Goal: Task Accomplishment & Management: Use online tool/utility

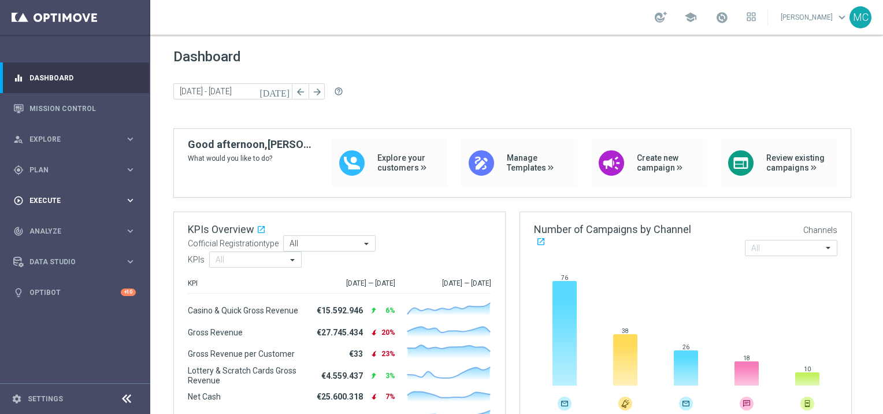
click at [42, 205] on div "play_circle_outline Execute" at bounding box center [68, 200] width 111 height 10
click at [55, 173] on div "gps_fixed Plan" at bounding box center [68, 170] width 111 height 10
click at [53, 143] on div "person_search Explore" at bounding box center [68, 139] width 111 height 10
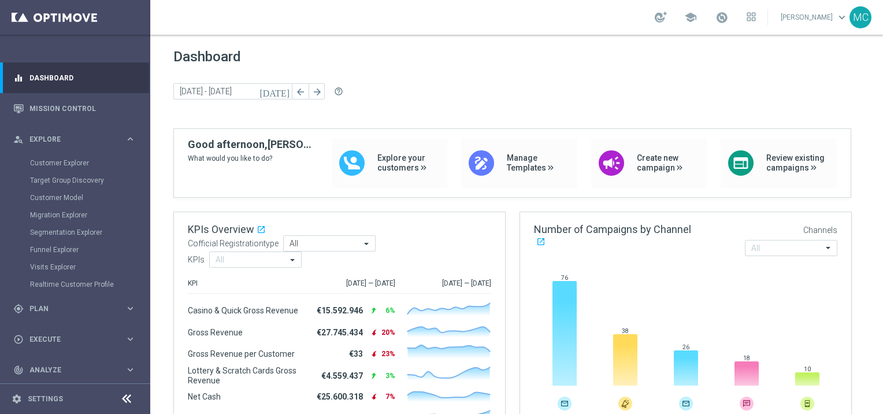
click at [55, 168] on div "Customer Explorer" at bounding box center [89, 162] width 119 height 17
click at [55, 163] on link "Customer Explorer" at bounding box center [75, 162] width 90 height 9
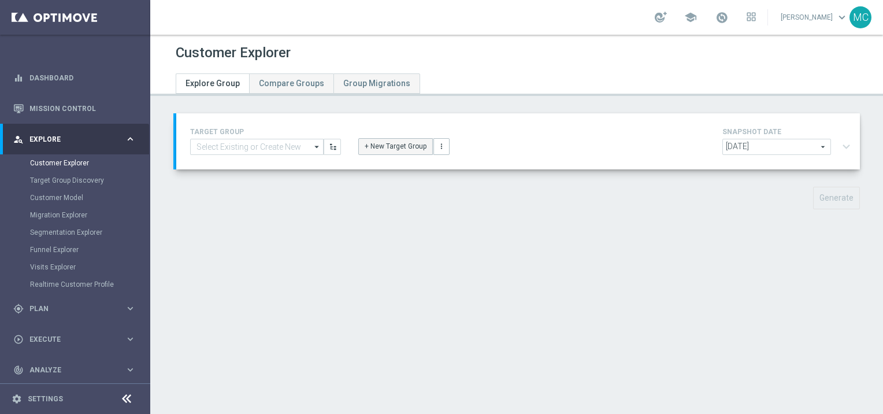
click at [370, 146] on button "+ New Target Group" at bounding box center [395, 146] width 75 height 16
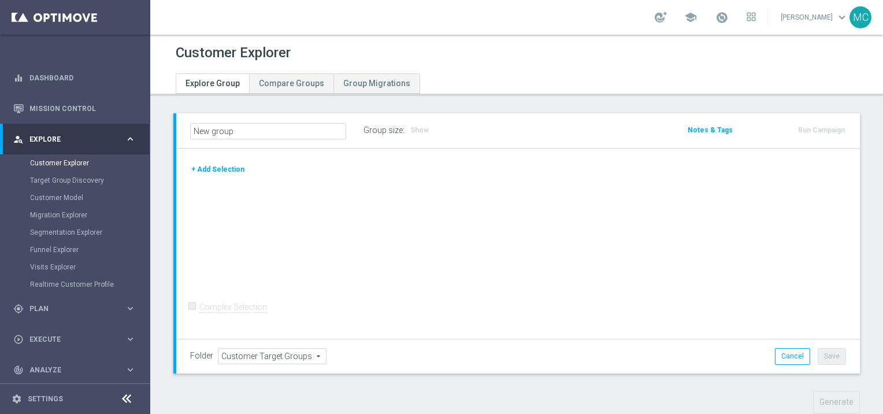
click at [213, 169] on button "+ Add Selection" at bounding box center [217, 169] width 55 height 13
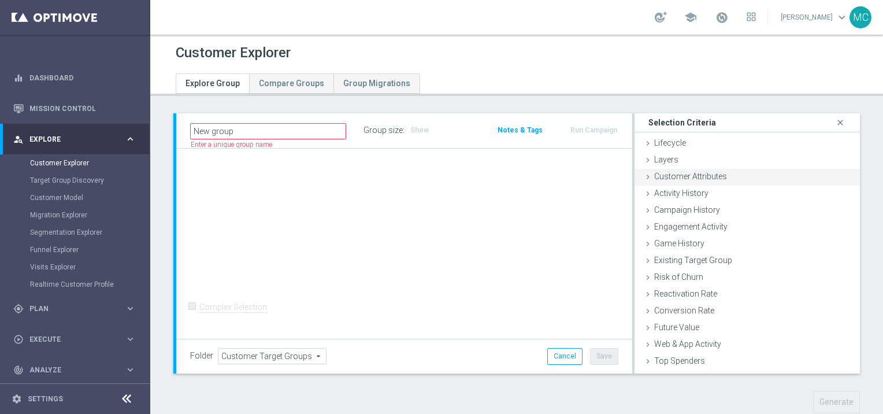
click at [643, 176] on icon at bounding box center [647, 176] width 9 height 9
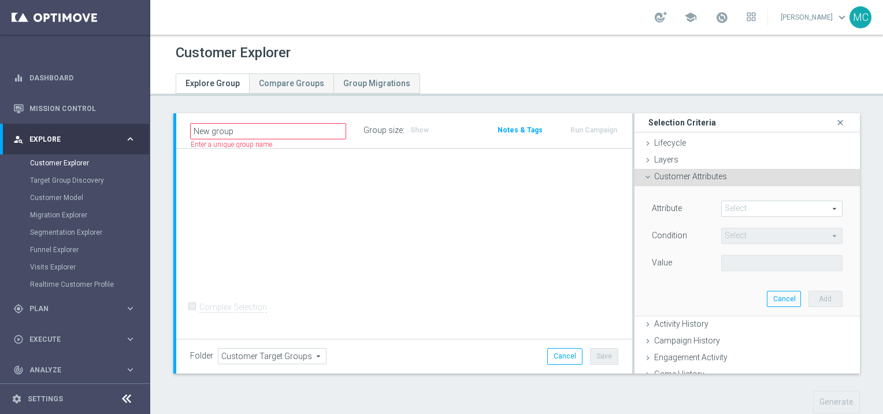
click at [722, 210] on span at bounding box center [782, 208] width 120 height 15
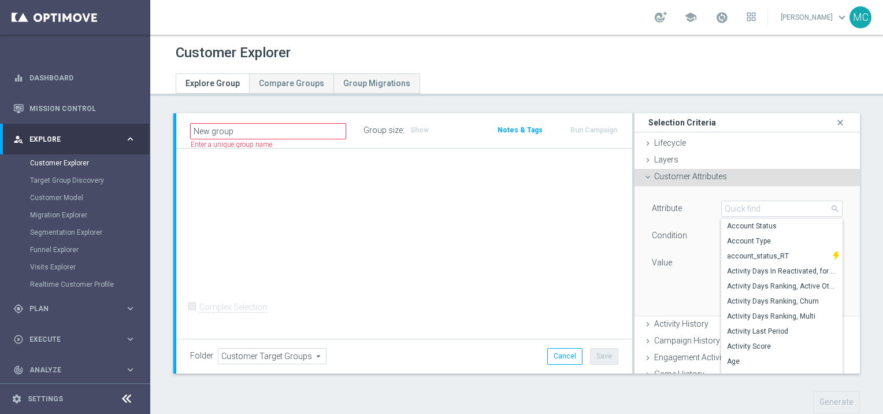
click at [707, 199] on div "Attribute Select arrow_drop_down search Account Status Account Type account_sta…" at bounding box center [747, 250] width 208 height 129
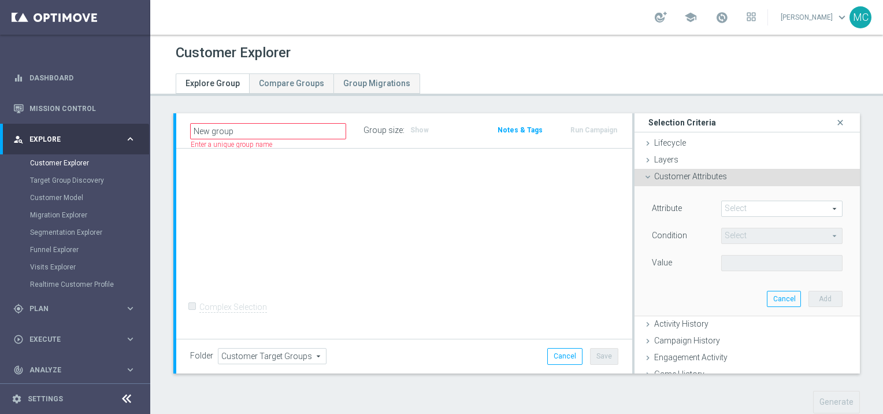
click at [723, 205] on span at bounding box center [782, 208] width 120 height 15
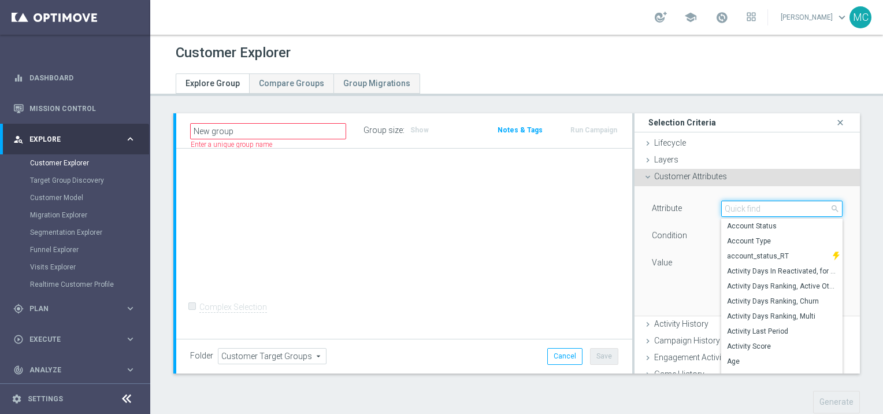
click at [728, 210] on input "search" at bounding box center [781, 208] width 121 height 16
type input "coff"
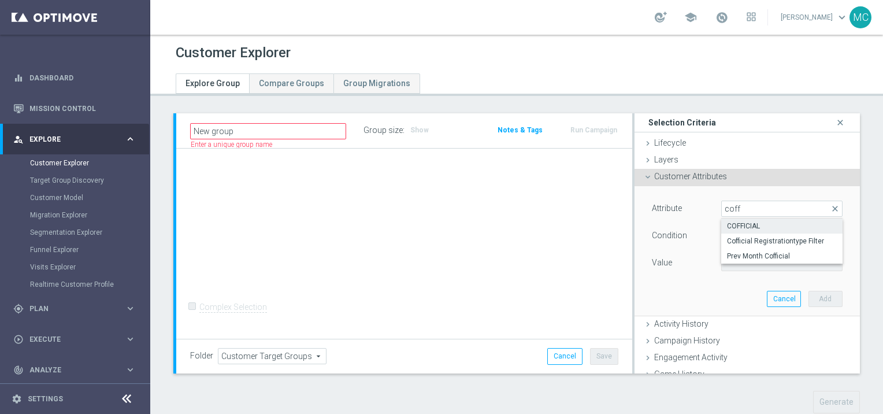
click at [744, 220] on label "COFFICIAL" at bounding box center [781, 225] width 121 height 15
type input "COFFICIAL"
type input "Equals"
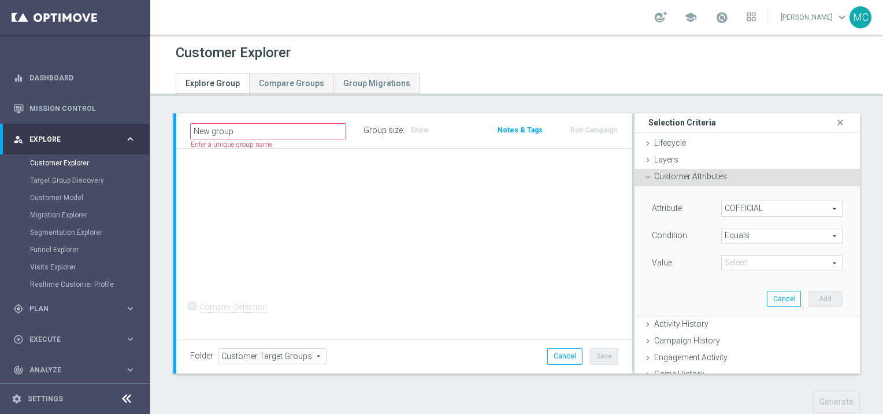
click at [774, 266] on span at bounding box center [782, 262] width 120 height 15
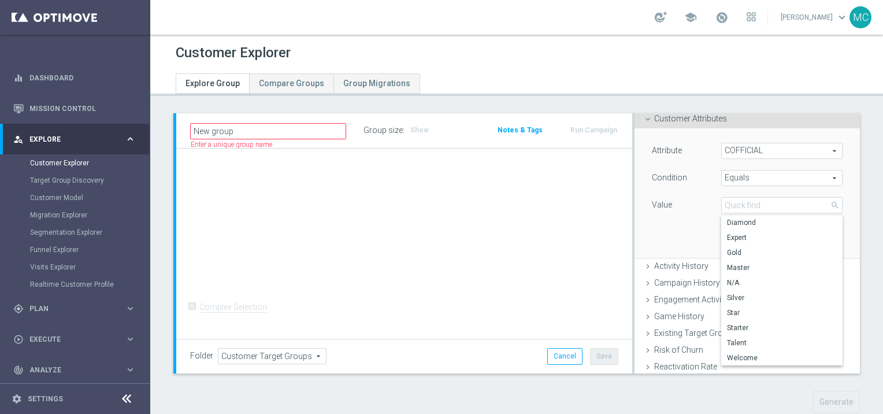
scroll to position [116, 0]
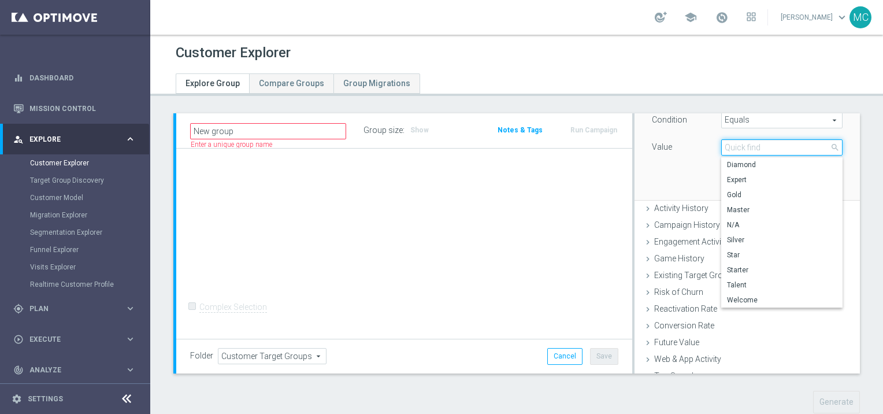
click at [721, 149] on input "search" at bounding box center [781, 147] width 121 height 16
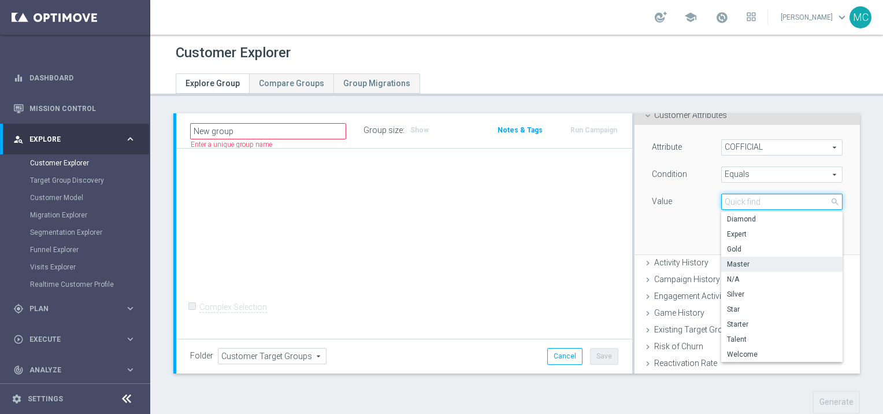
scroll to position [62, 0]
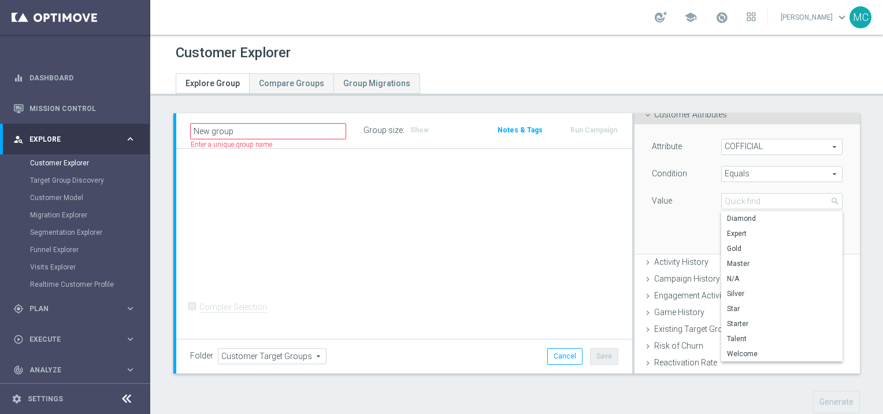
click at [569, 220] on div "+ Add Selection Complex Selection Invalid Expression" at bounding box center [404, 243] width 456 height 191
